Goal: Find specific page/section: Find specific page/section

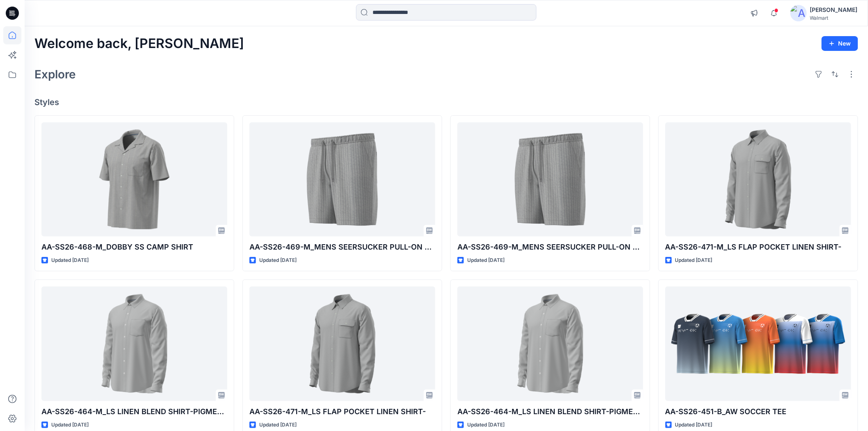
click at [435, 56] on div "Welcome back, Shabbir New Explore Styles AA-SS26-468-M_DOBBY SS CAMP SHIRT Upda…" at bounding box center [446, 332] width 843 height 613
click at [398, 0] on div "Notifications OW Olivia Wong commented on AA-SS26-468-M_DOBBY SS CAMP SHIRT Vie…" at bounding box center [446, 13] width 843 height 26
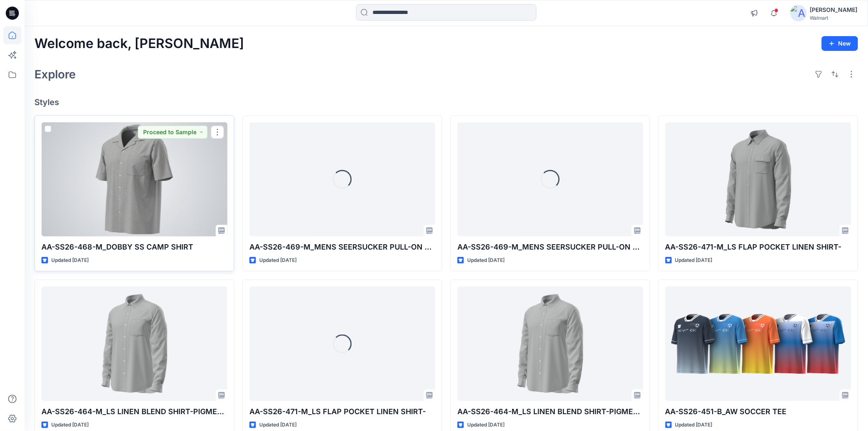
click at [184, 195] on div at bounding box center [134, 179] width 186 height 114
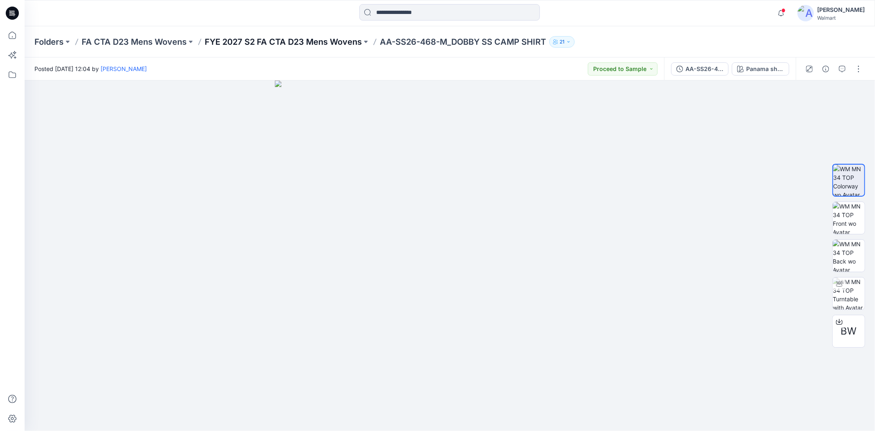
click at [342, 39] on p "FYE 2027 S2 FA CTA D23 Mens Wovens" at bounding box center [283, 41] width 157 height 11
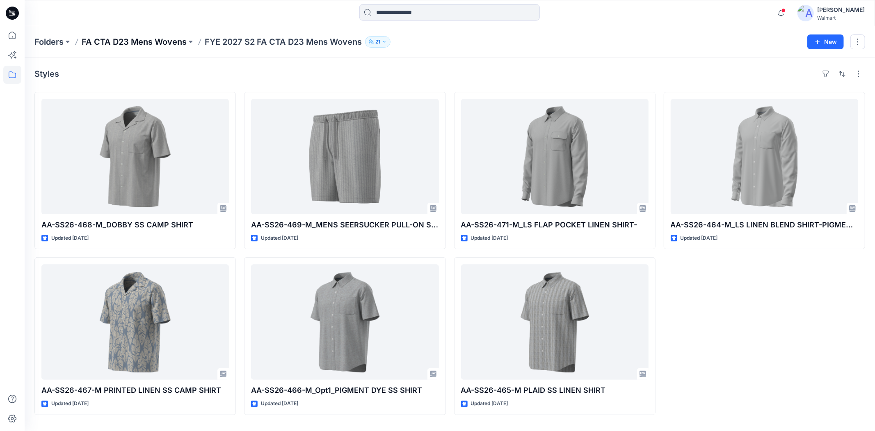
click at [185, 46] on p "FA CTA D23 Mens Wovens" at bounding box center [134, 41] width 105 height 11
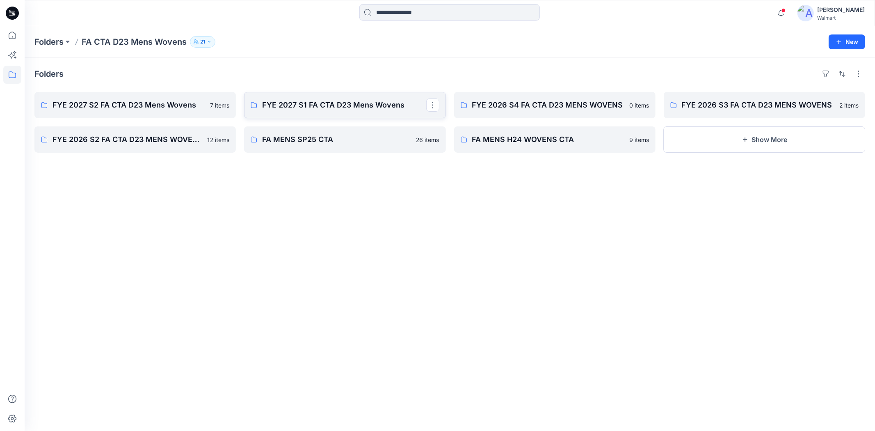
click at [327, 104] on p "FYE 2027 S1 FA CTA D23 Mens Wovens" at bounding box center [344, 104] width 164 height 11
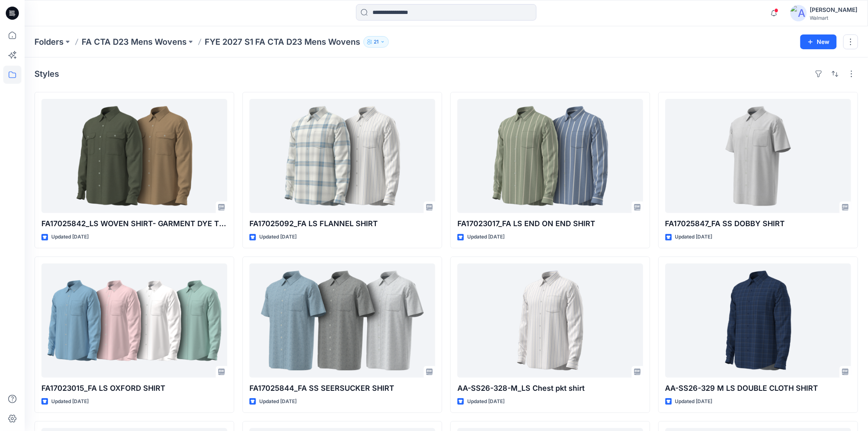
click at [461, 44] on div "Folders FA CTA D23 Mens Wovens FYE 2027 S1 FA CTA D23 Mens Wovens 21" at bounding box center [414, 41] width 760 height 11
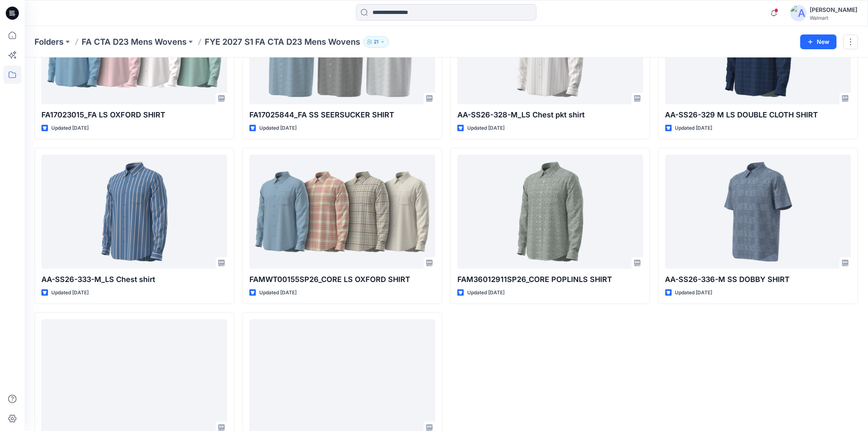
scroll to position [319, 0]
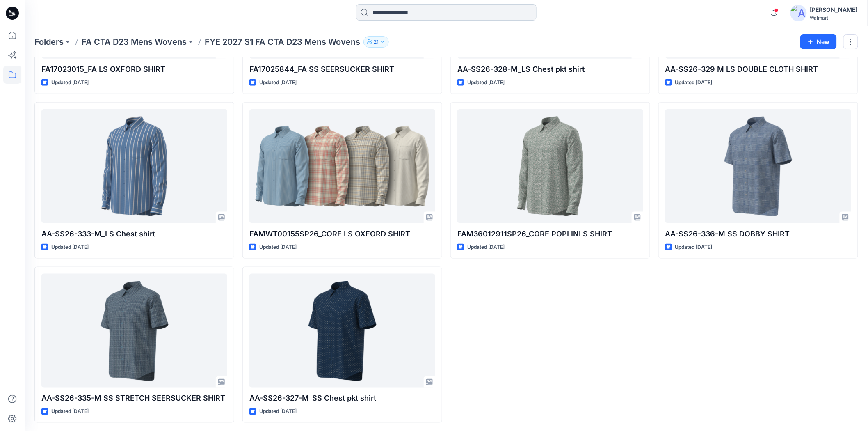
click at [395, 6] on input at bounding box center [446, 12] width 180 height 16
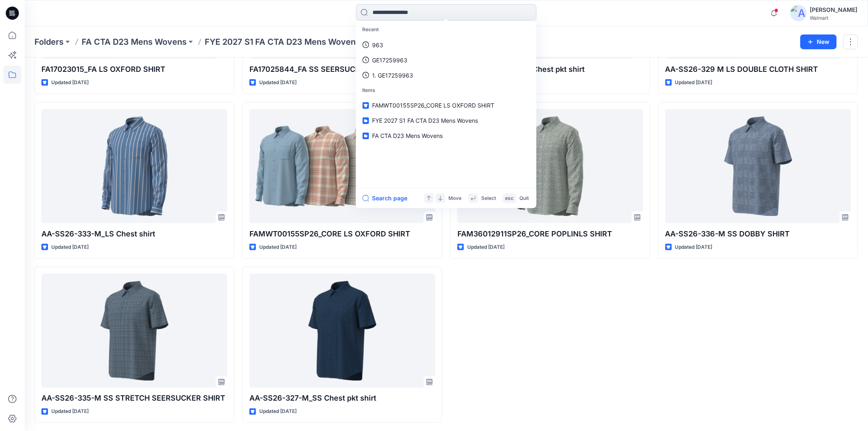
paste input "********"
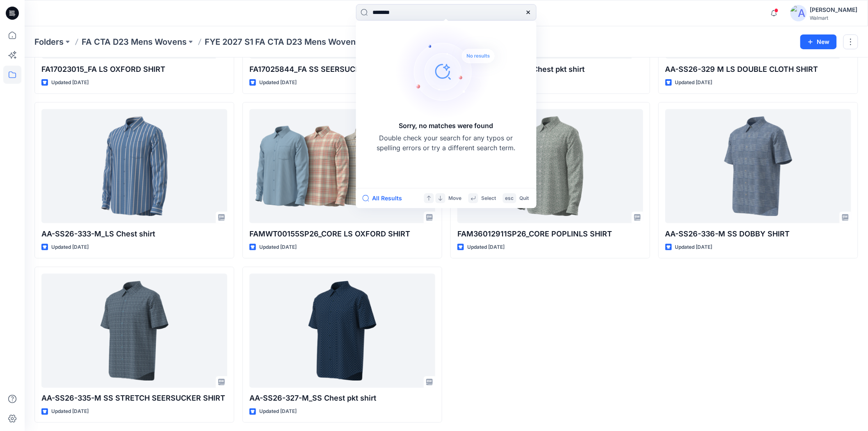
type input "********"
click at [247, 17] on div "******** Sorry, no matches were found Double check your search for any typos or…" at bounding box center [446, 13] width 422 height 18
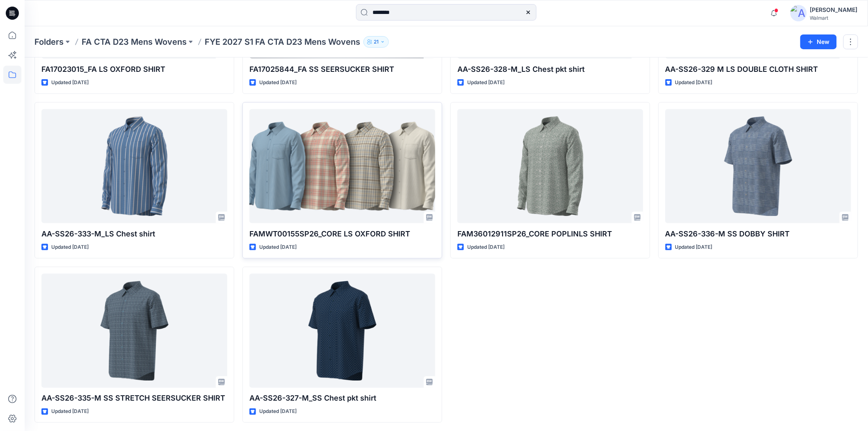
scroll to position [321, 0]
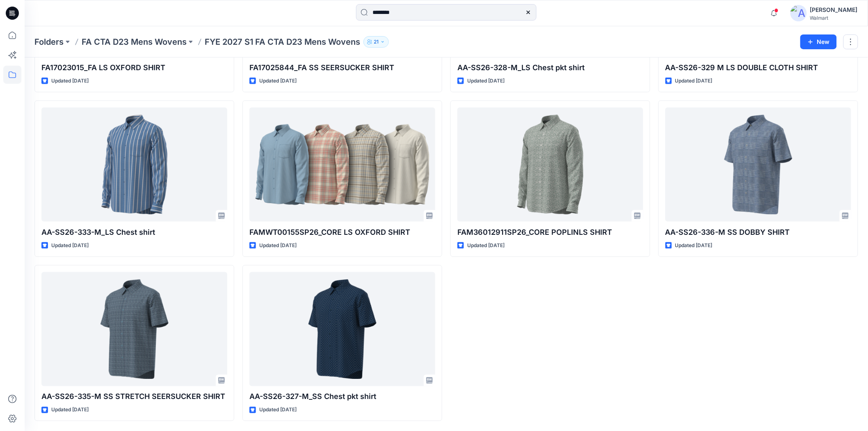
click at [608, 323] on div "FA17023017_FA LS END ON END SHIRT Updated 18 days ago AA-SS26-328-M_LS Chest pk…" at bounding box center [550, 96] width 200 height 649
click at [563, 302] on div "FA17023017_FA LS END ON END SHIRT Updated 18 days ago AA-SS26-328-M_LS Chest pk…" at bounding box center [550, 96] width 200 height 649
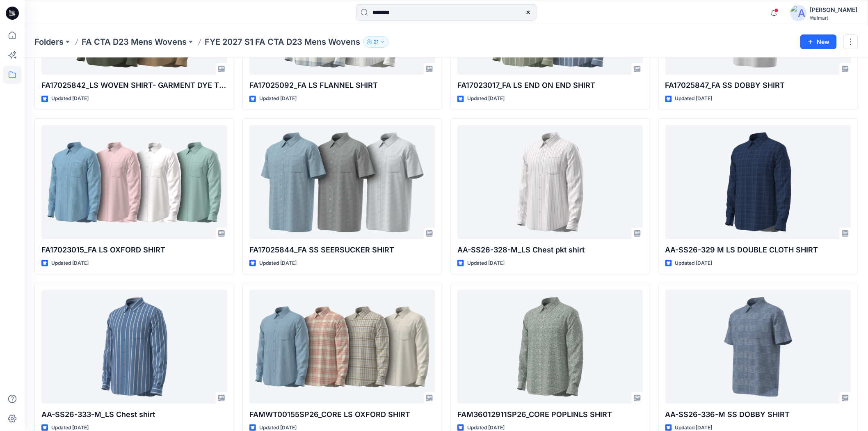
scroll to position [0, 0]
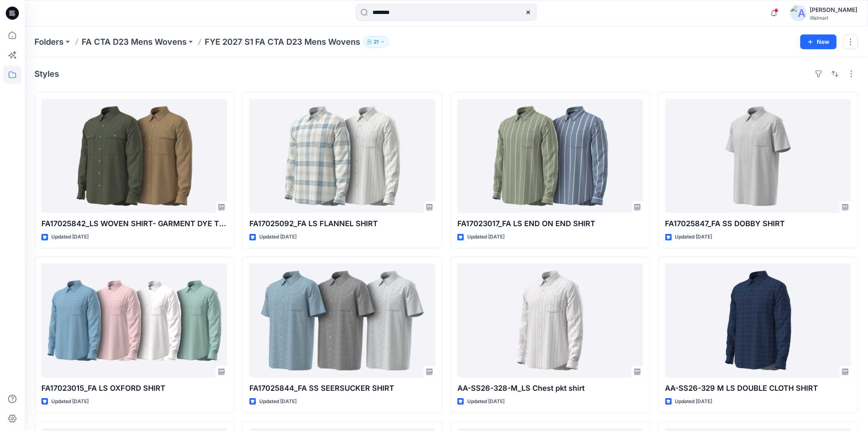
click at [422, 37] on div "Folders FA CTA D23 Mens Wovens FYE 2027 S1 FA CTA D23 Mens Wovens 21" at bounding box center [414, 41] width 760 height 11
